Goal: Transaction & Acquisition: Purchase product/service

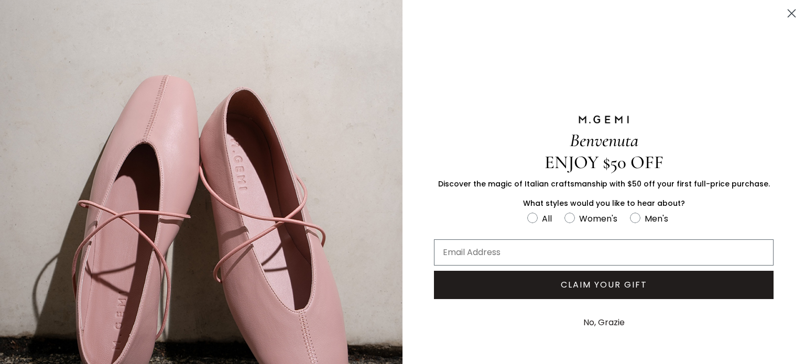
click at [784, 13] on circle "Close dialog" at bounding box center [791, 13] width 17 height 17
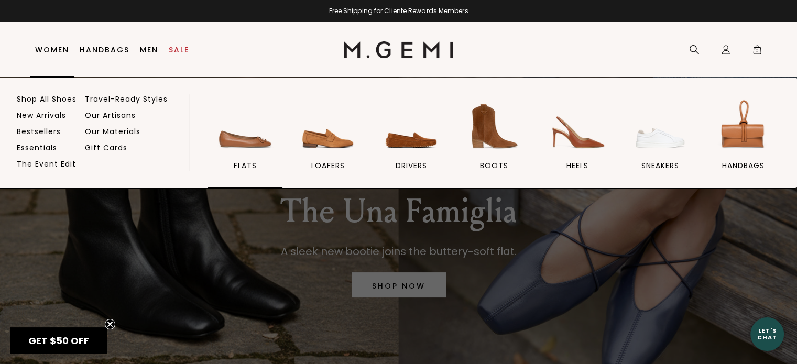
click at [243, 150] on img at bounding box center [245, 126] width 59 height 59
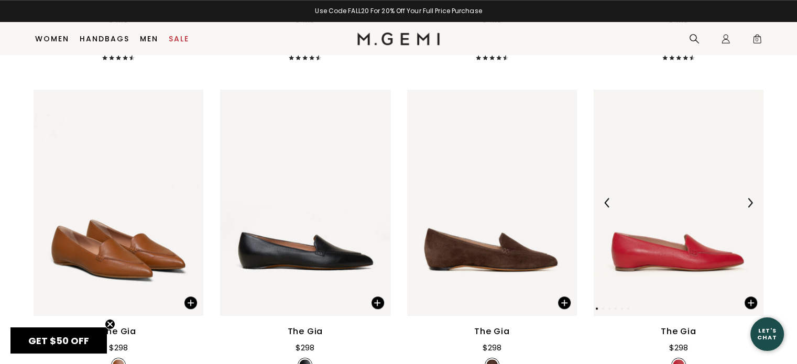
scroll to position [799, 0]
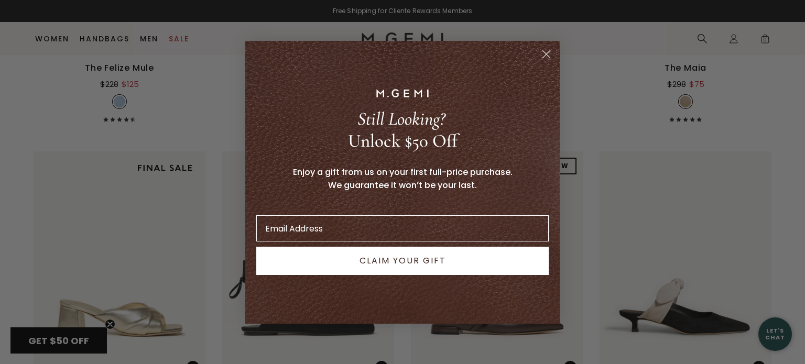
scroll to position [662, 0]
